Goal: Task Accomplishment & Management: Use online tool/utility

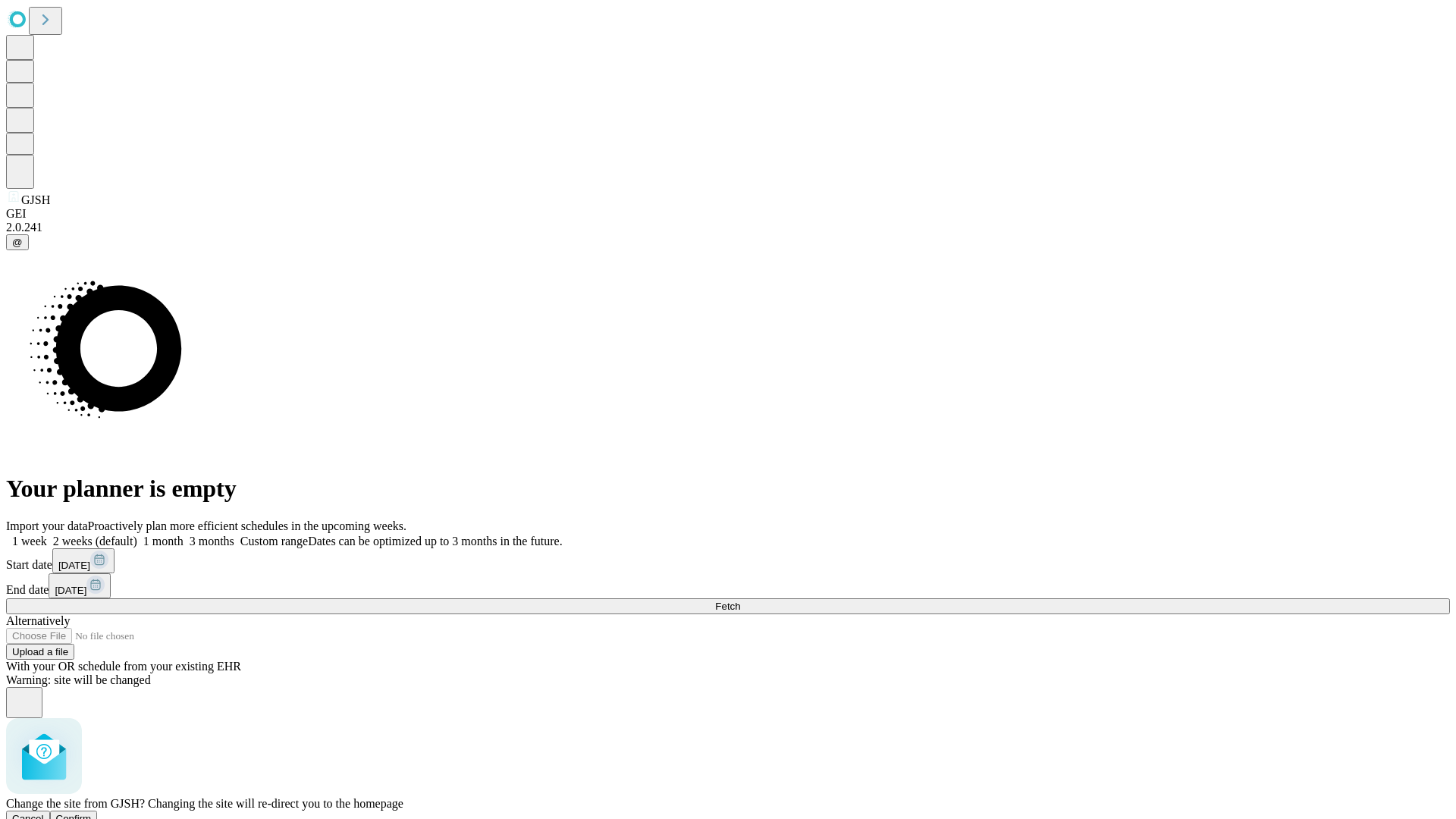
click at [92, 812] on span "Confirm" at bounding box center [73, 818] width 35 height 11
click at [183, 535] on label "1 month" at bounding box center [161, 541] width 46 height 13
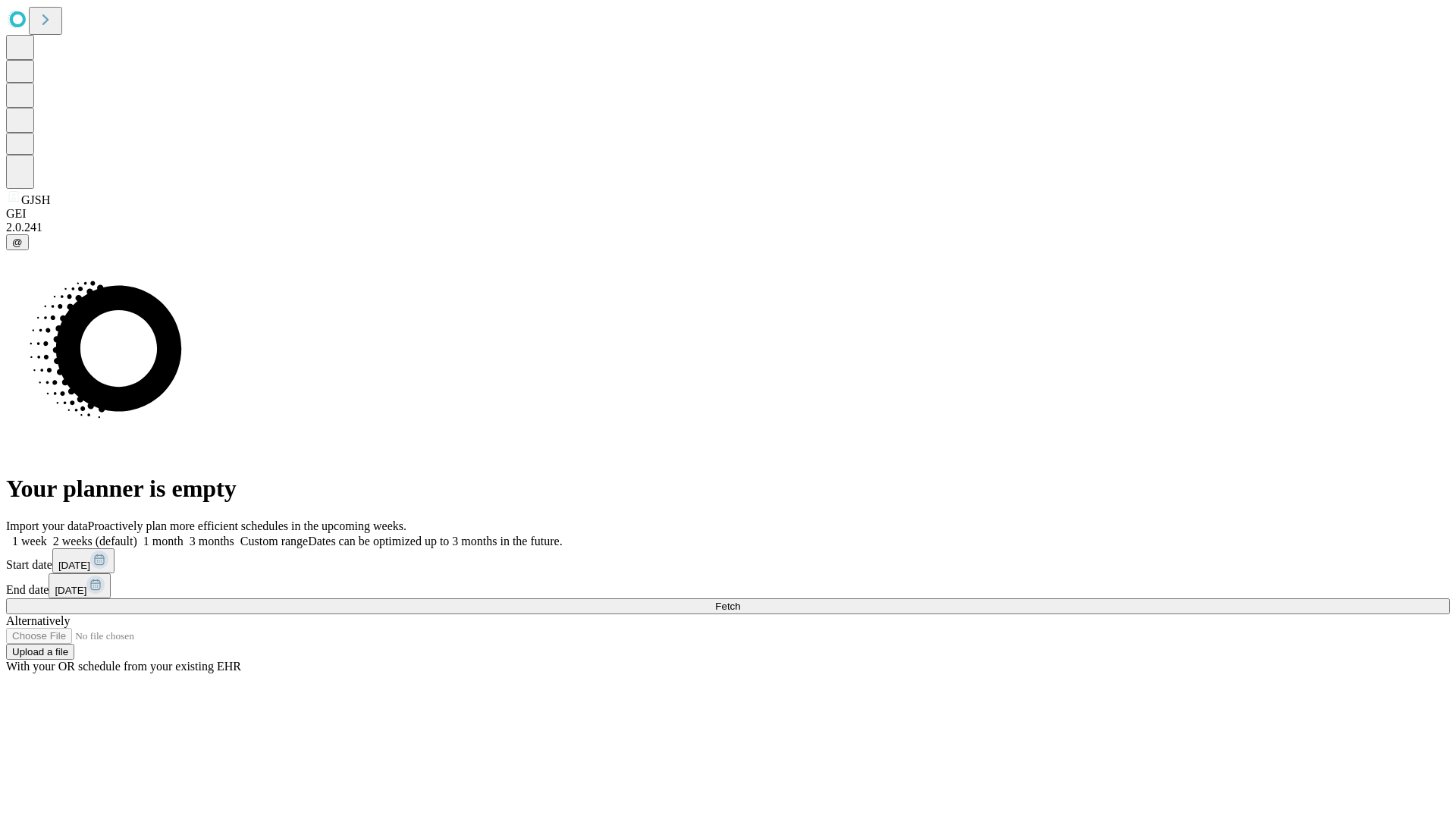
click at [740, 601] on span "Fetch" at bounding box center [727, 606] width 25 height 11
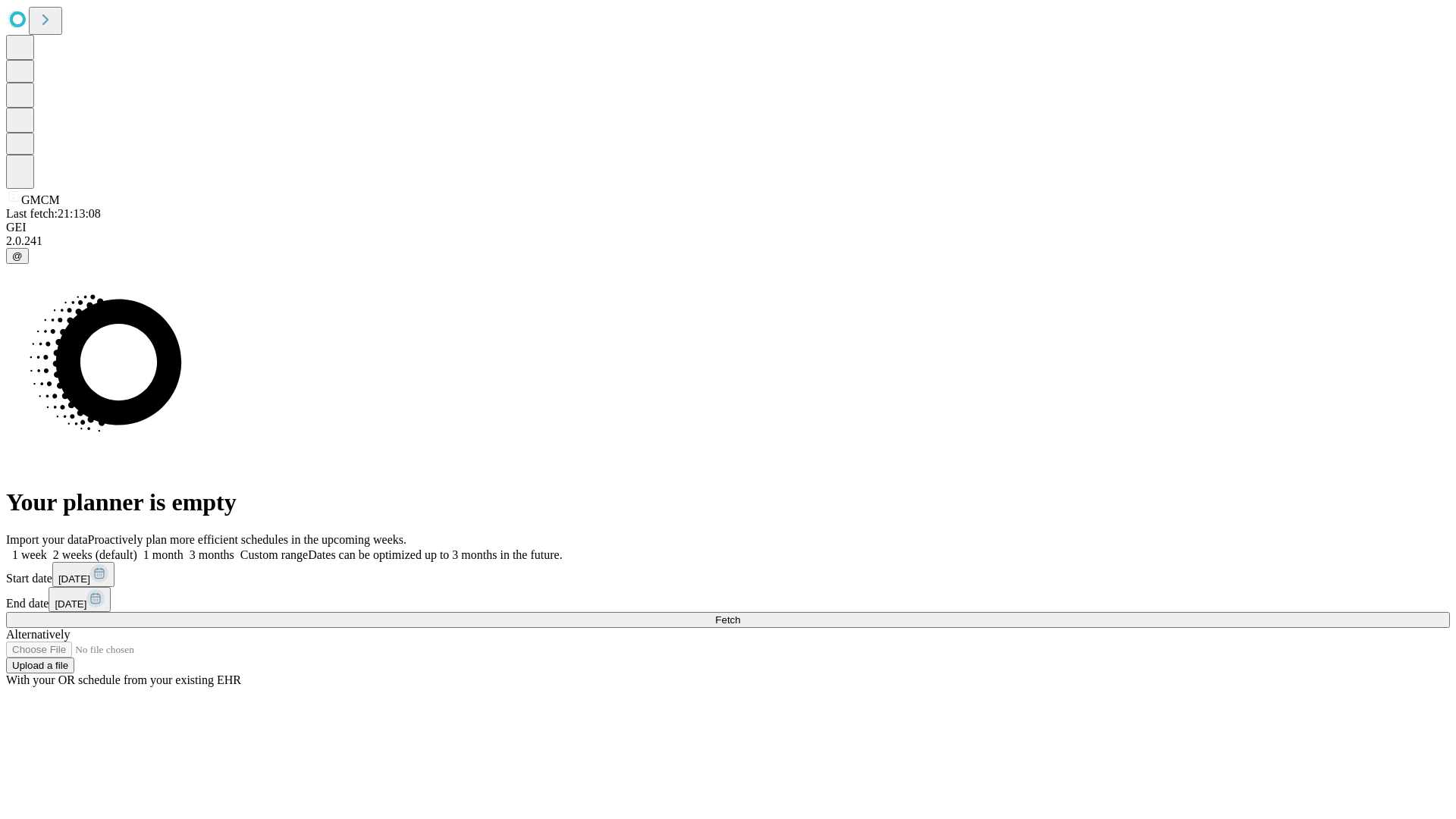
click at [183, 548] on label "1 month" at bounding box center [161, 555] width 46 height 13
click at [740, 614] on span "Fetch" at bounding box center [727, 620] width 25 height 11
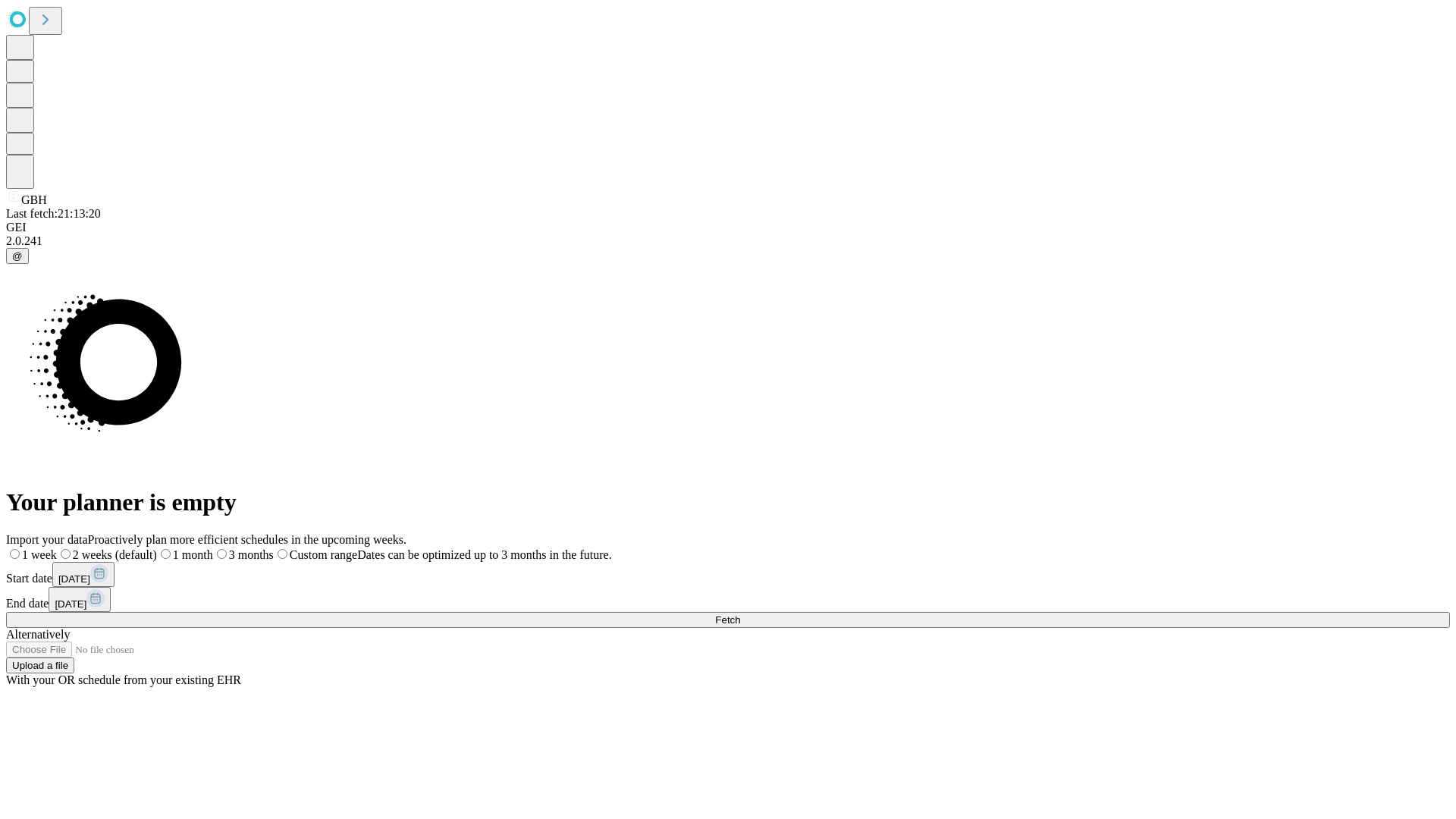
click at [213, 548] on label "1 month" at bounding box center [185, 555] width 56 height 13
click at [740, 614] on span "Fetch" at bounding box center [727, 620] width 25 height 11
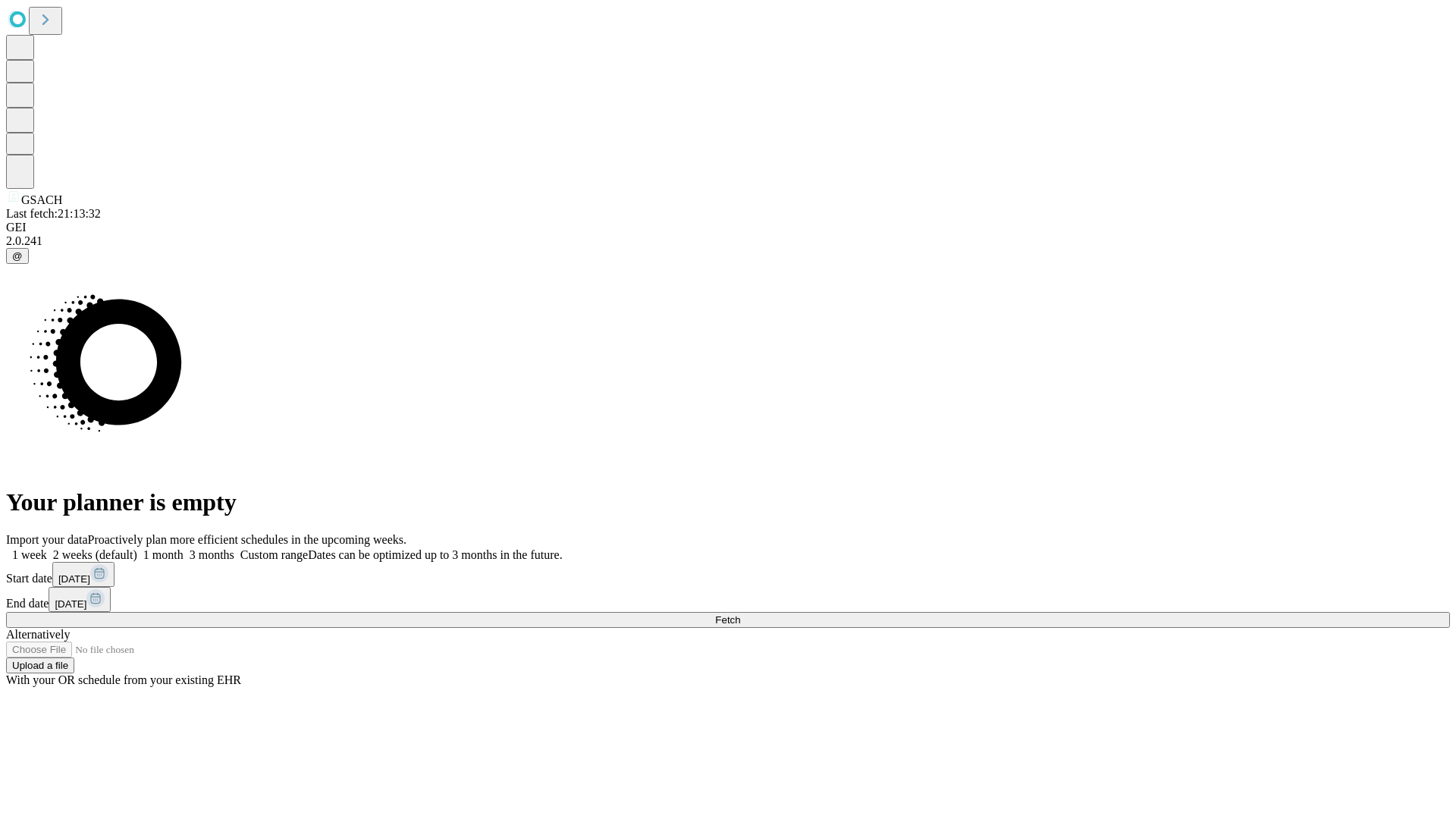
click at [183, 548] on label "1 month" at bounding box center [161, 555] width 46 height 13
click at [740, 614] on span "Fetch" at bounding box center [727, 620] width 25 height 11
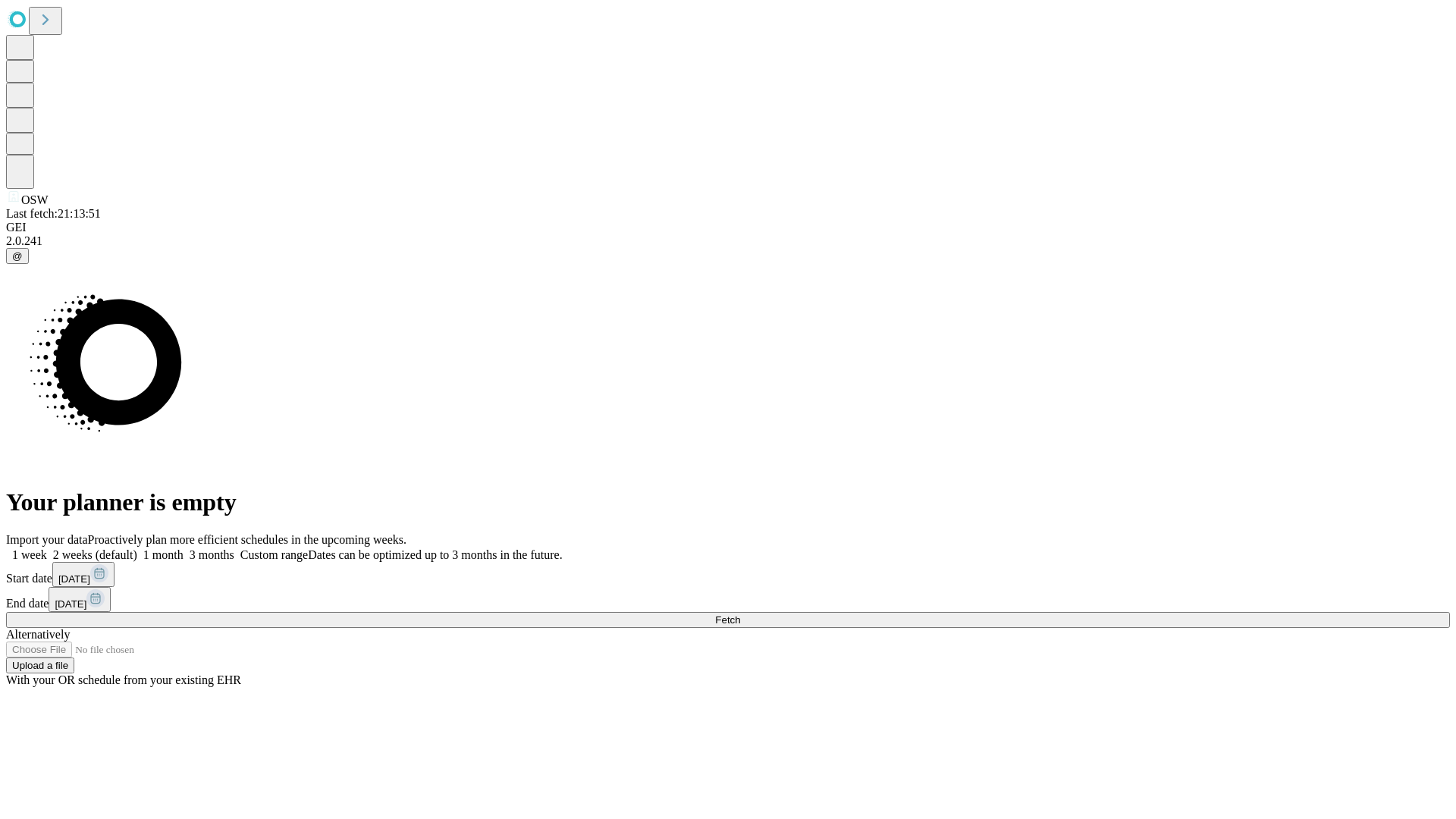
click at [183, 548] on label "1 month" at bounding box center [161, 555] width 46 height 13
click at [740, 614] on span "Fetch" at bounding box center [727, 620] width 25 height 11
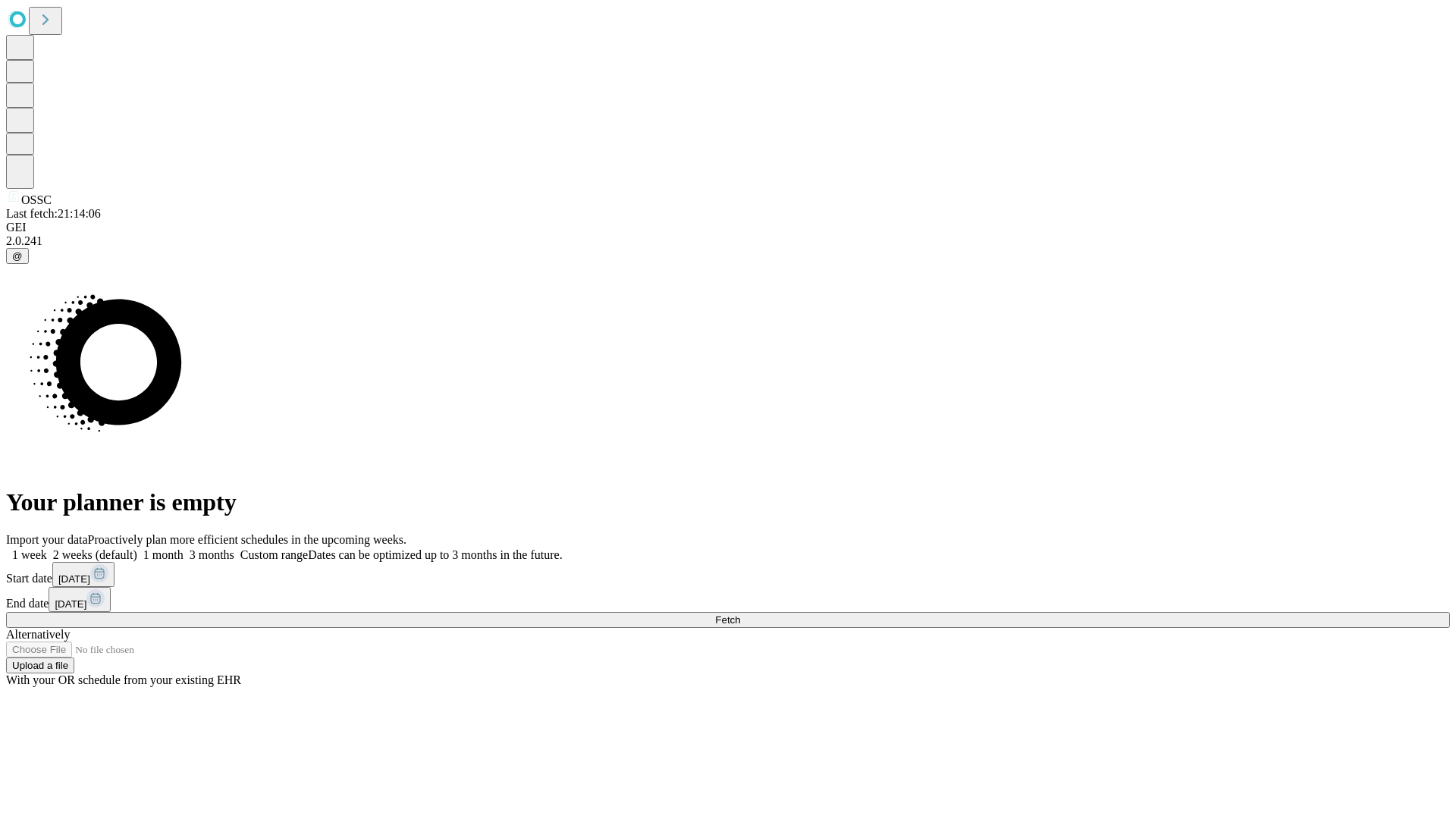
click at [183, 548] on label "1 month" at bounding box center [161, 555] width 46 height 13
click at [740, 614] on span "Fetch" at bounding box center [727, 620] width 25 height 11
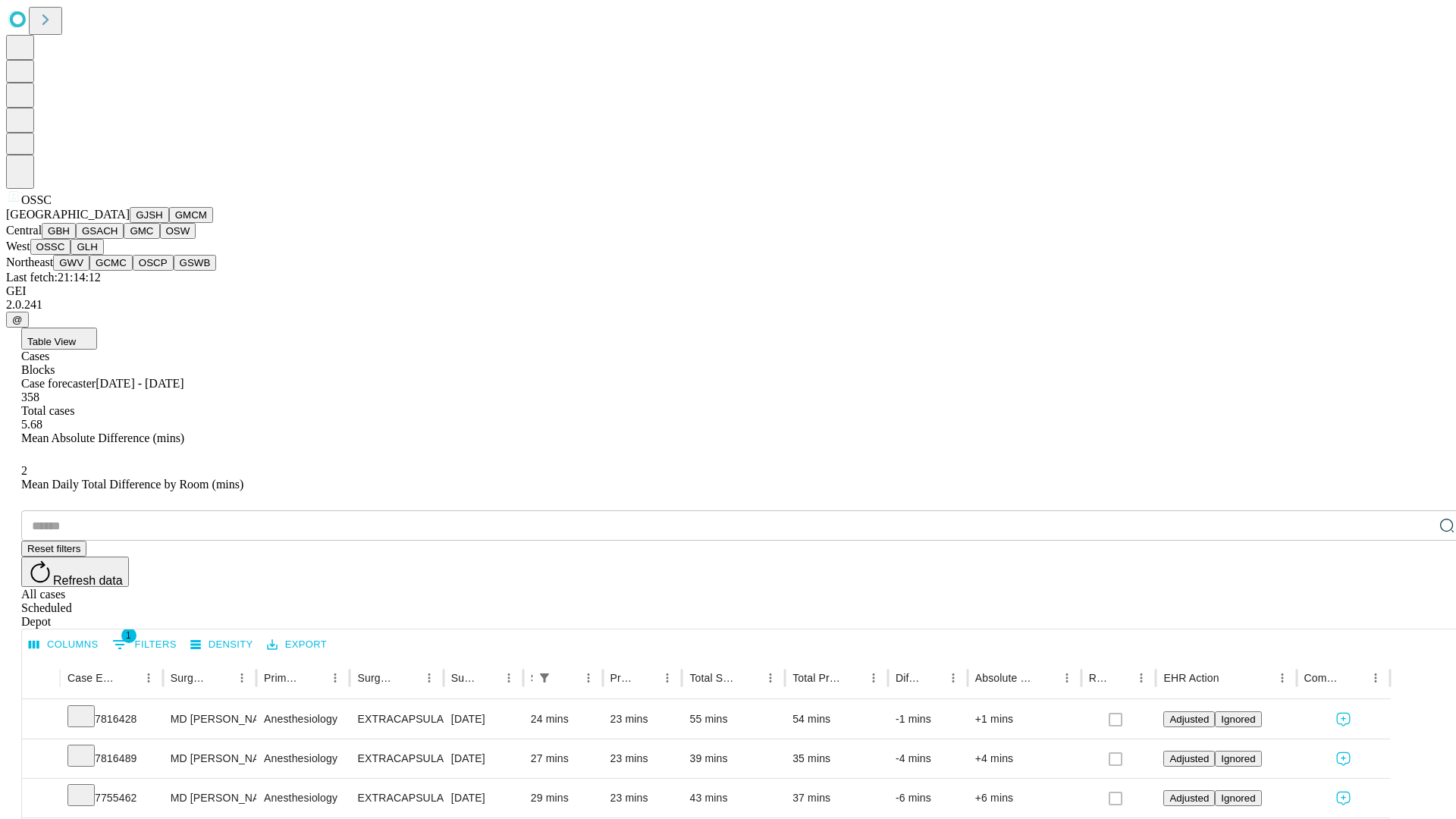
click at [103, 255] on button "GLH" at bounding box center [86, 246] width 33 height 16
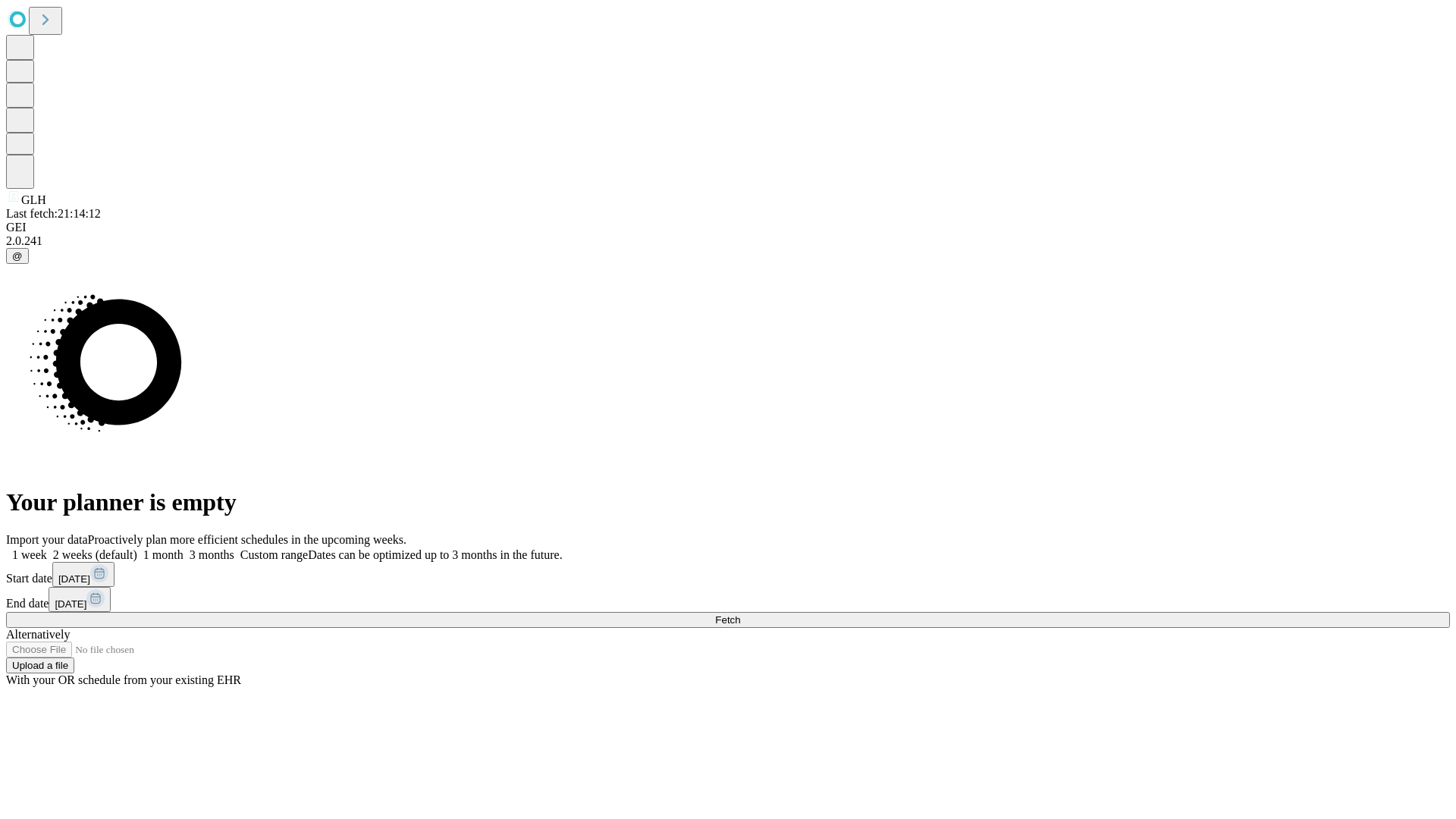
click at [183, 548] on label "1 month" at bounding box center [161, 555] width 46 height 13
click at [740, 614] on span "Fetch" at bounding box center [727, 620] width 25 height 11
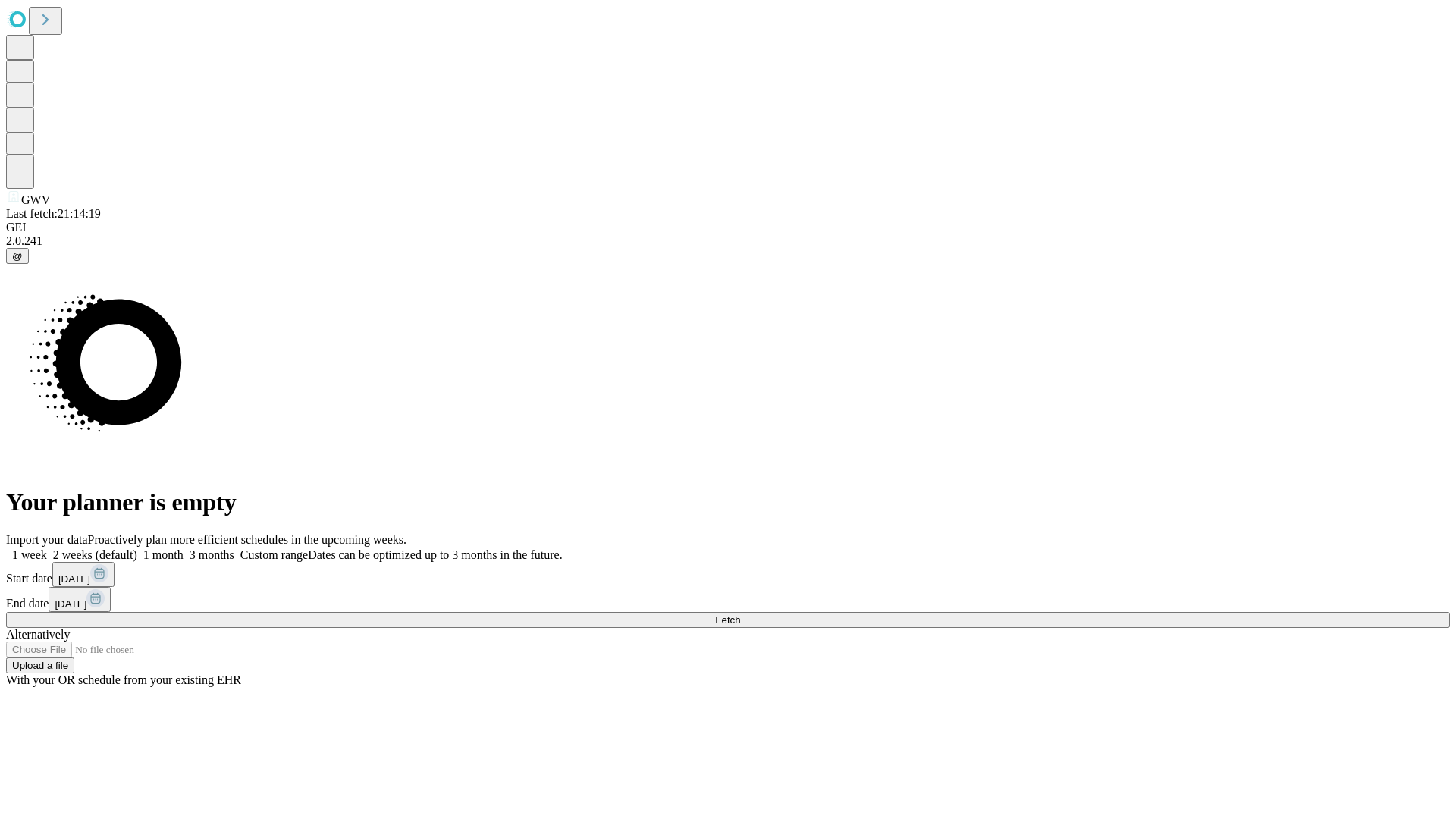
click at [183, 548] on label "1 month" at bounding box center [161, 555] width 46 height 13
click at [740, 614] on span "Fetch" at bounding box center [727, 620] width 25 height 11
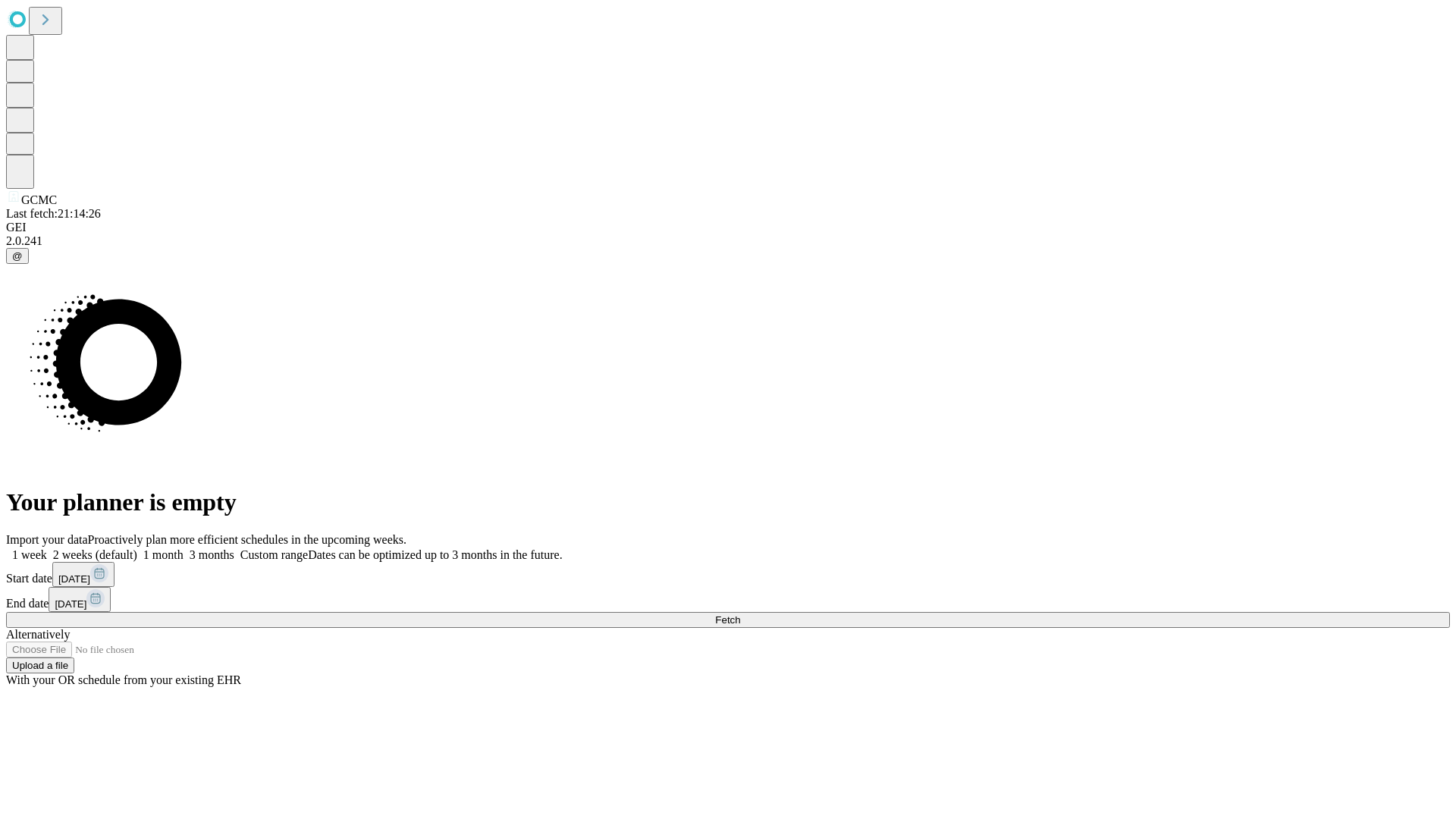
click at [183, 548] on label "1 month" at bounding box center [161, 555] width 46 height 13
click at [740, 614] on span "Fetch" at bounding box center [727, 620] width 25 height 11
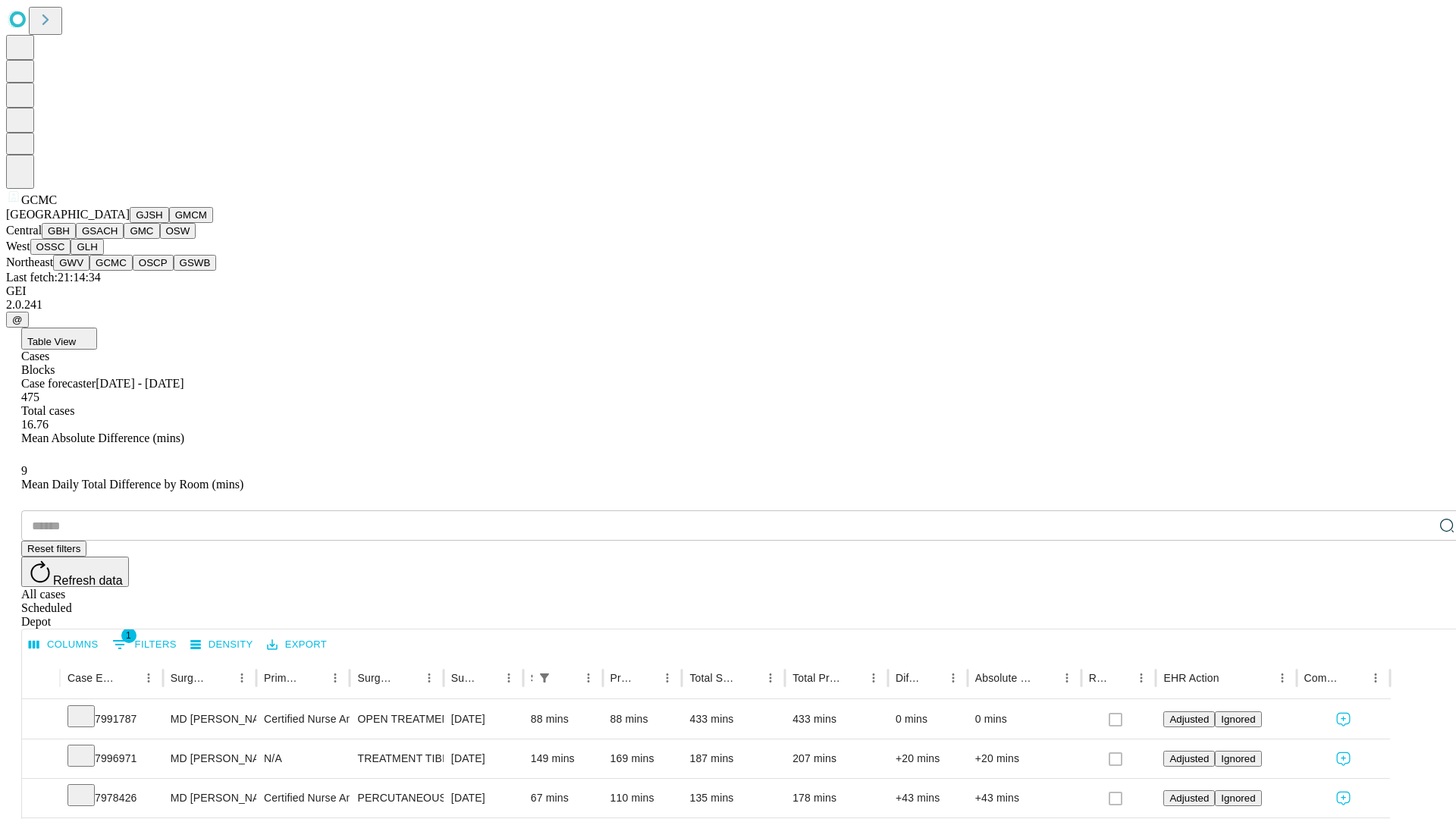
click at [133, 271] on button "OSCP" at bounding box center [153, 262] width 41 height 16
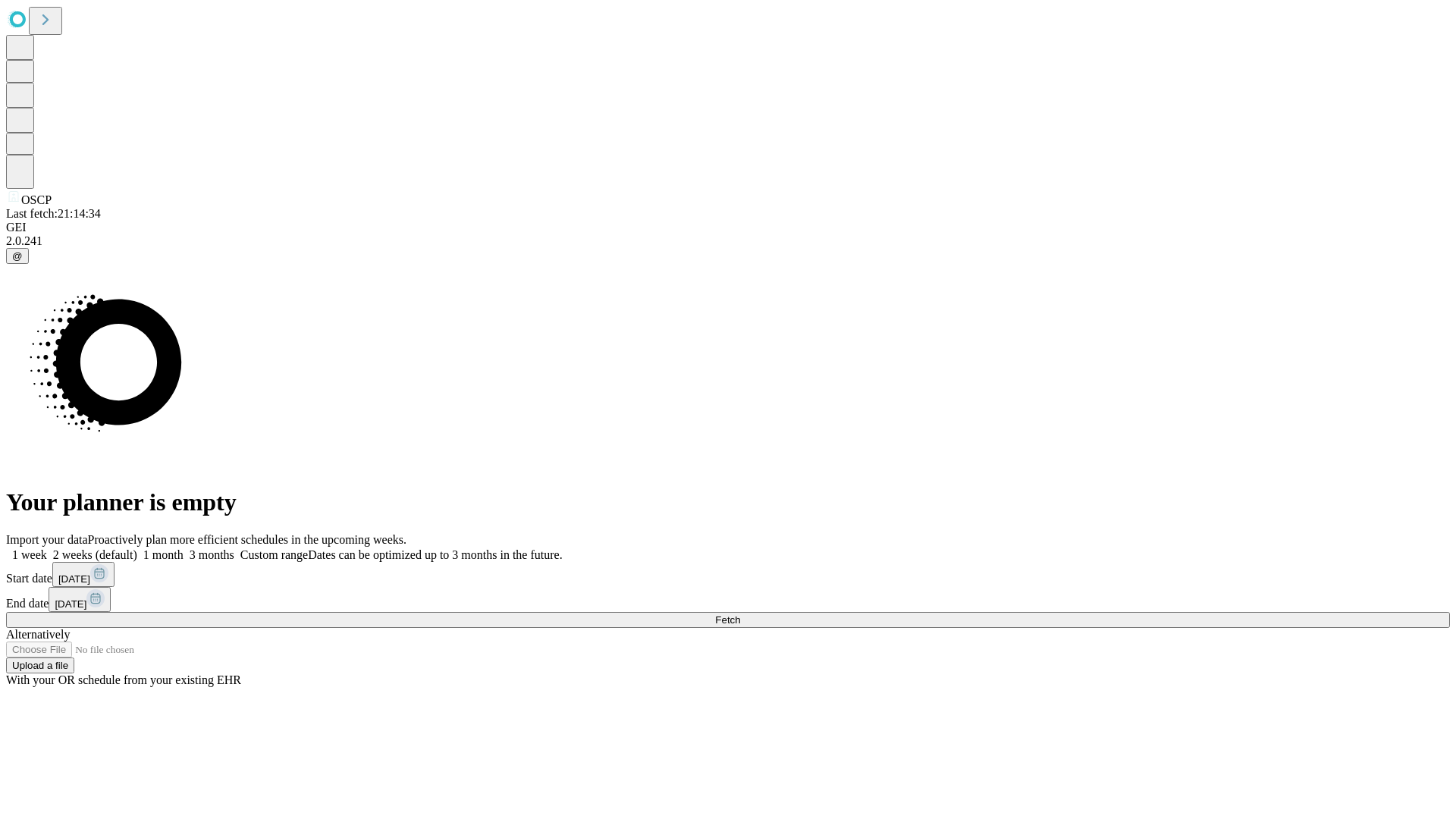
click at [183, 548] on label "1 month" at bounding box center [161, 555] width 46 height 13
click at [740, 614] on span "Fetch" at bounding box center [727, 620] width 25 height 11
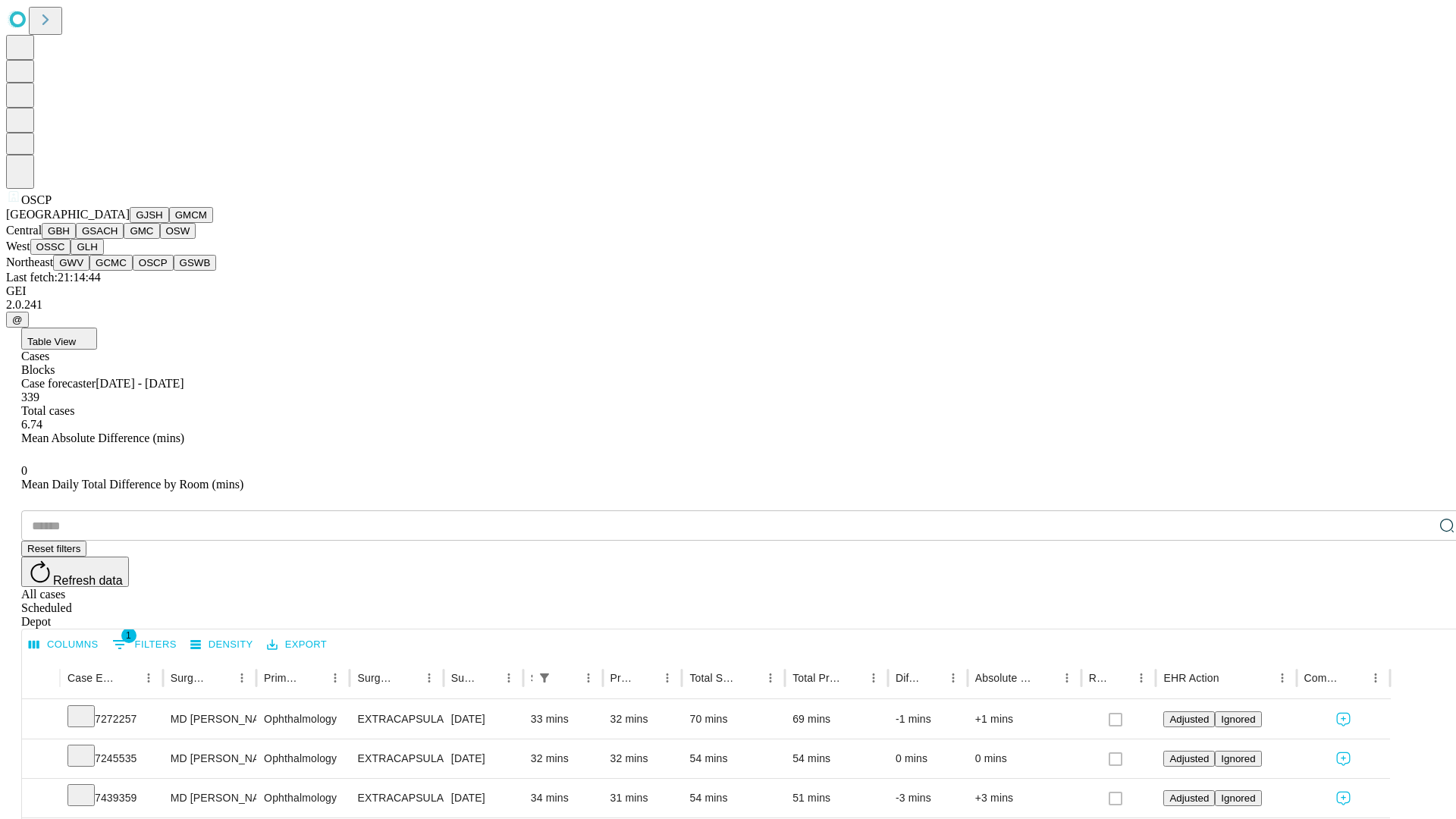
click at [174, 271] on button "GSWB" at bounding box center [195, 262] width 43 height 16
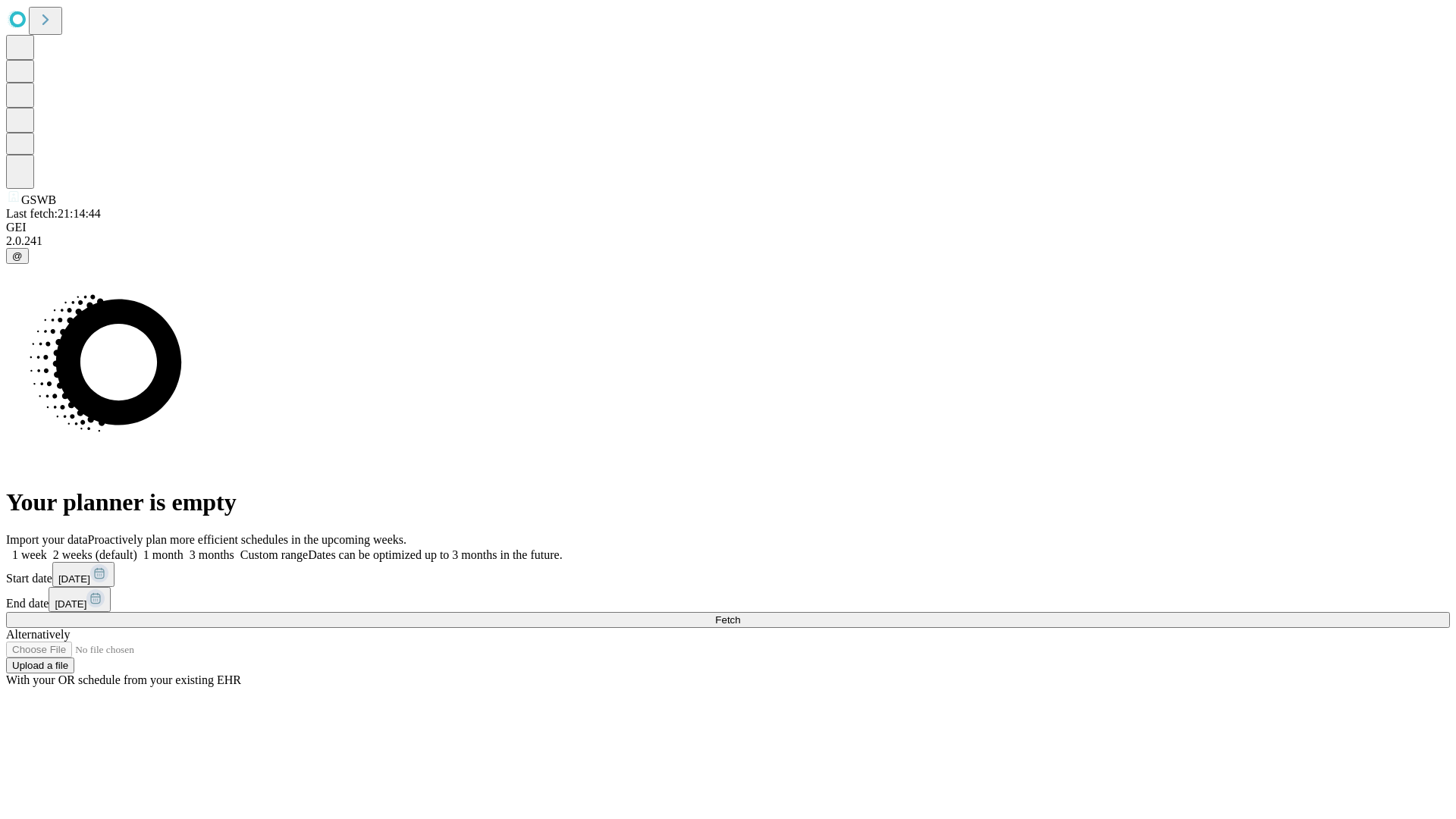
click at [183, 548] on label "1 month" at bounding box center [161, 555] width 46 height 13
click at [740, 614] on span "Fetch" at bounding box center [727, 620] width 25 height 11
